Goal: Understand process/instructions: Learn how to perform a task or action

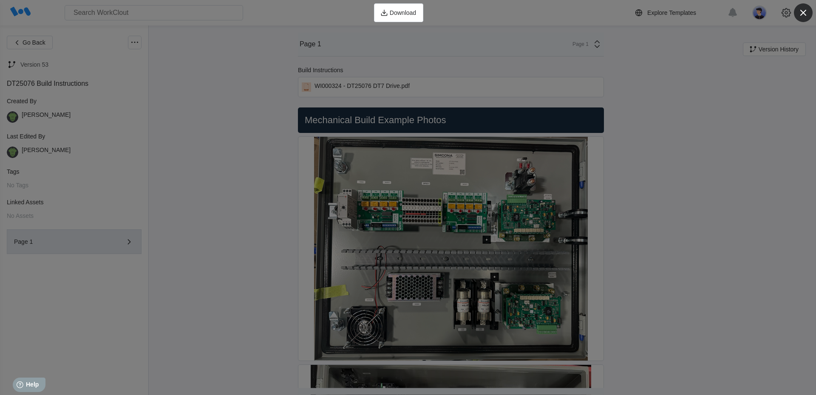
click at [808, 13] on icon "button" at bounding box center [804, 13] width 12 height 12
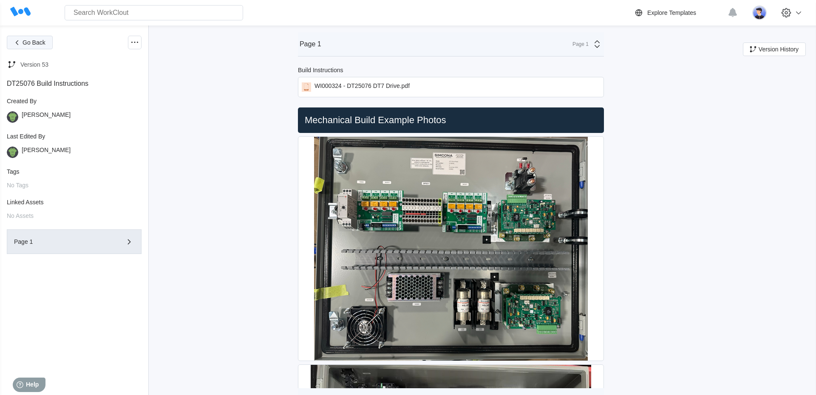
click at [21, 44] on icon "button" at bounding box center [16, 42] width 9 height 9
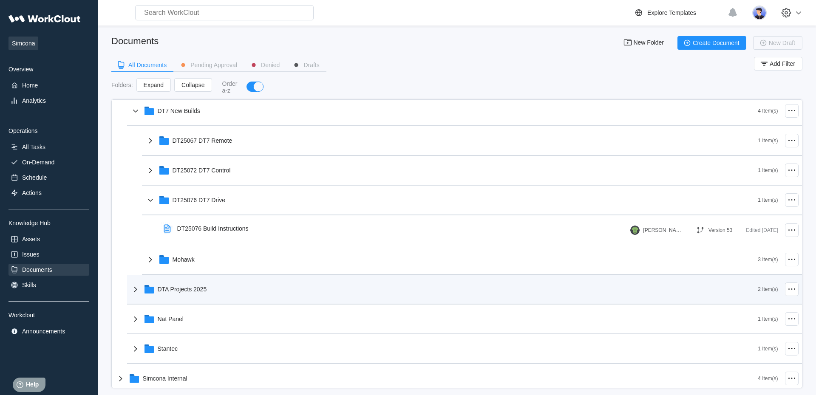
scroll to position [99, 0]
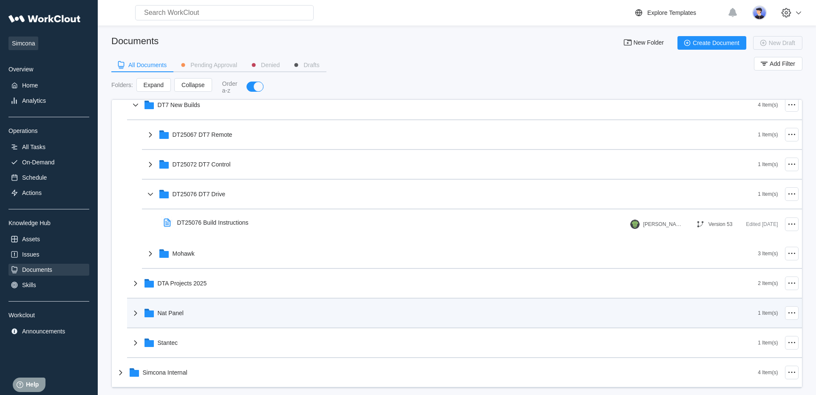
click at [173, 321] on div "Nat Panel" at bounding box center [445, 313] width 628 height 22
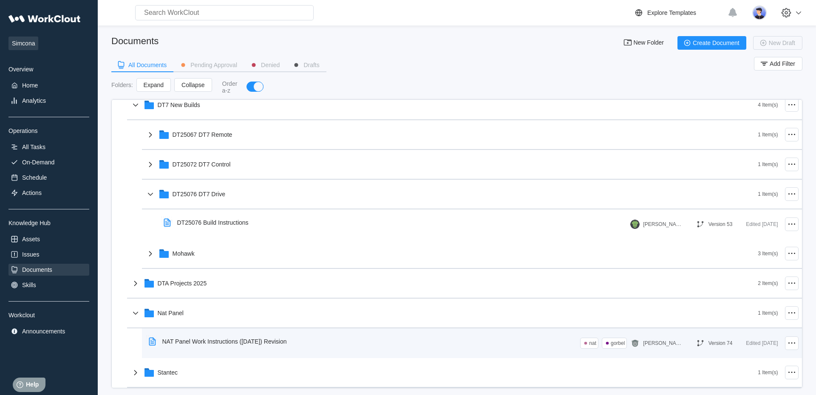
click at [179, 345] on div "NAT Panel Work Instructions ([DATE]) Revision" at bounding box center [224, 341] width 125 height 7
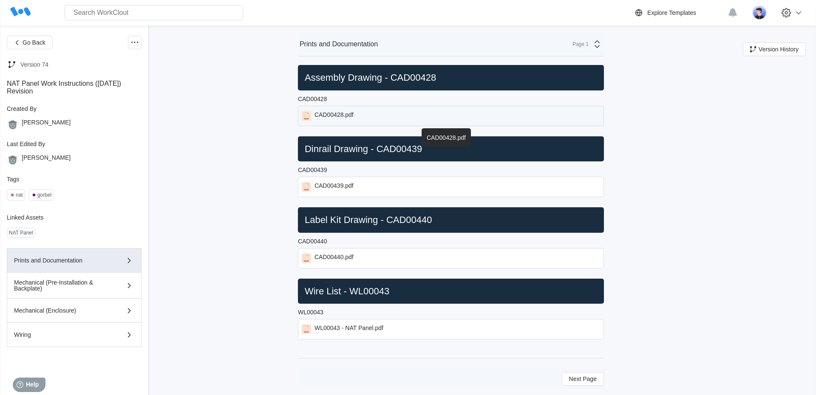
click at [336, 118] on div "CAD00428.pdf" at bounding box center [334, 115] width 39 height 9
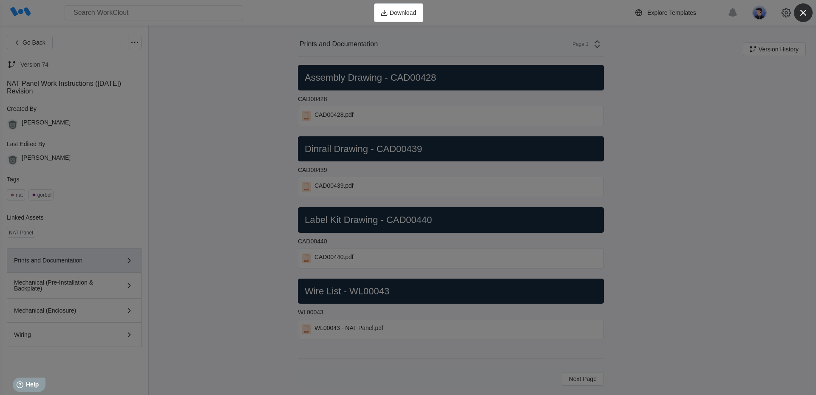
click at [800, 9] on icon "button" at bounding box center [804, 13] width 12 height 12
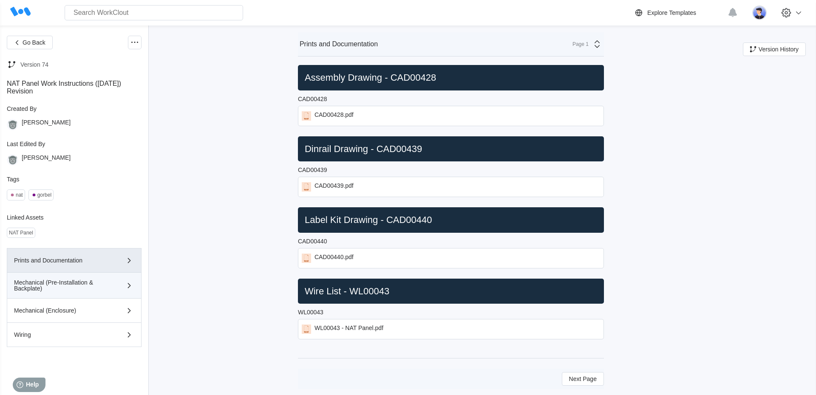
click at [93, 290] on div "Mechanical (Pre-Installation & Backplate)" at bounding box center [62, 286] width 96 height 12
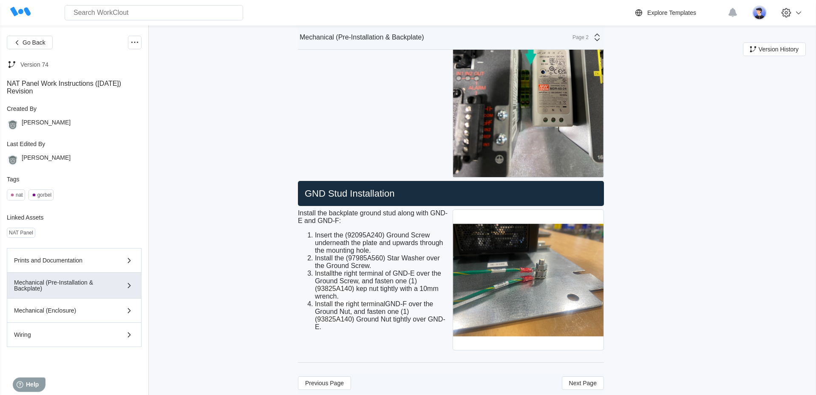
scroll to position [2164, 0]
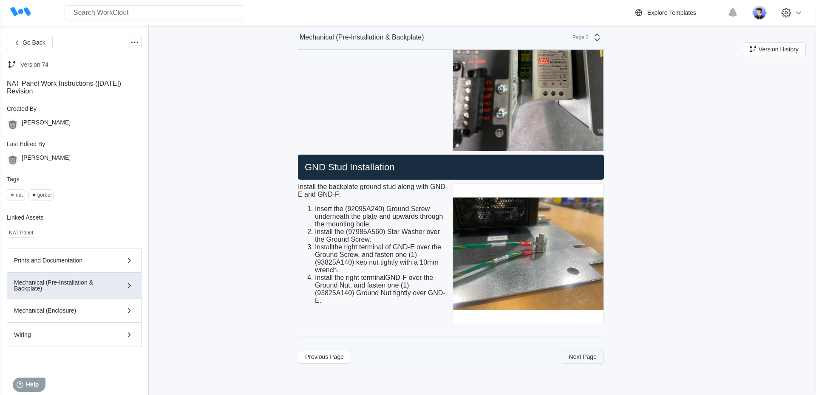
click at [572, 360] on span "Next Page" at bounding box center [583, 357] width 28 height 6
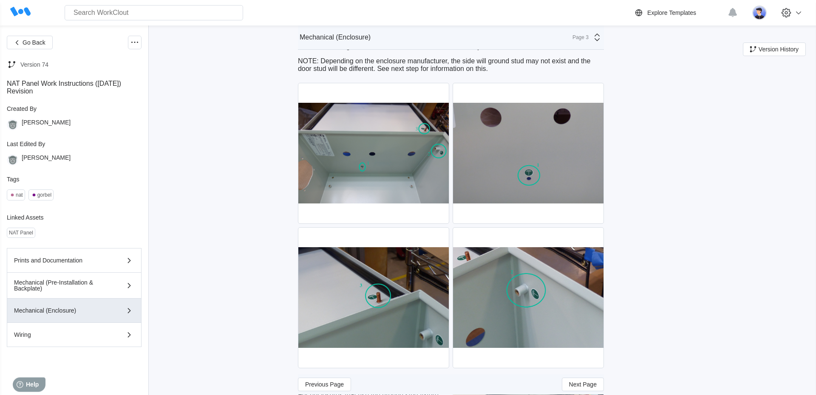
scroll to position [0, 0]
